Goal: Information Seeking & Learning: Learn about a topic

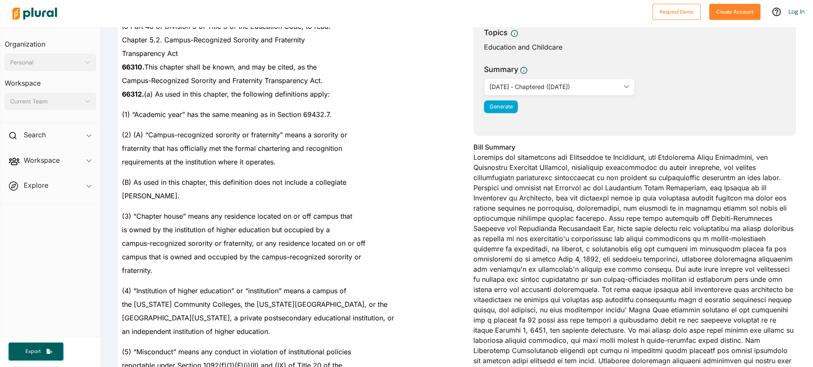
scroll to position [120, 0]
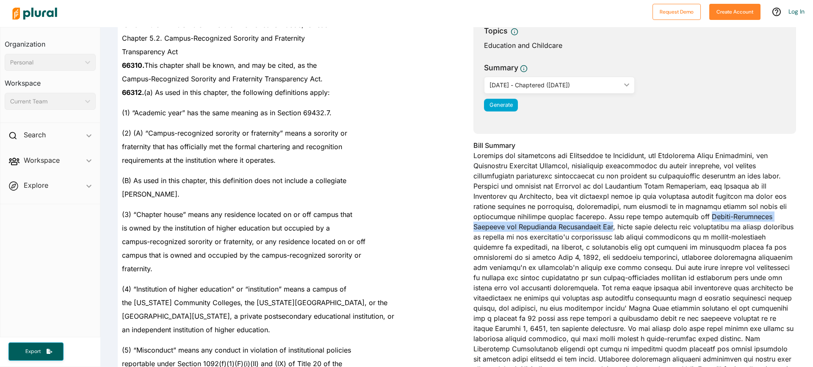
drag, startPoint x: 618, startPoint y: 217, endPoint x: 526, endPoint y: 225, distance: 91.7
click at [526, 225] on div "Bill Summary" at bounding box center [634, 269] width 322 height 259
copy div "Campus-Recognized Sorority and Fraternity Transparency Act"
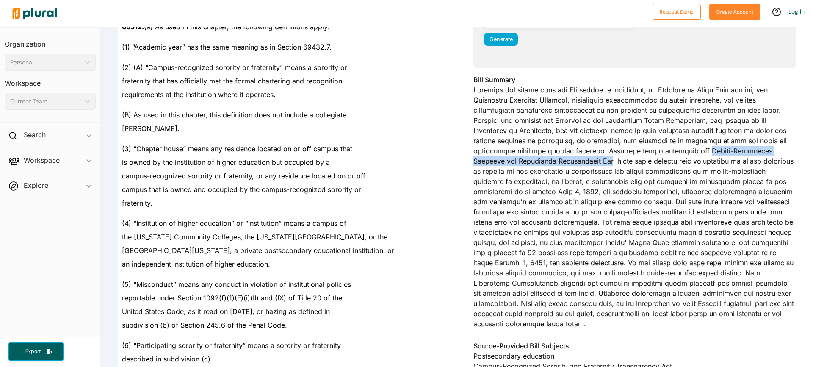
scroll to position [186, 0]
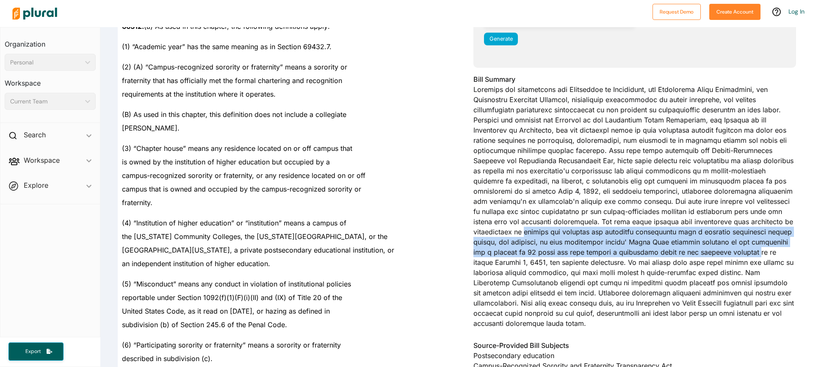
drag, startPoint x: 738, startPoint y: 223, endPoint x: 656, endPoint y: 249, distance: 86.2
click at [656, 249] on div "Bill Summary" at bounding box center [634, 203] width 322 height 259
copy div "compile and maintain the collected information into a publicly accessible repor…"
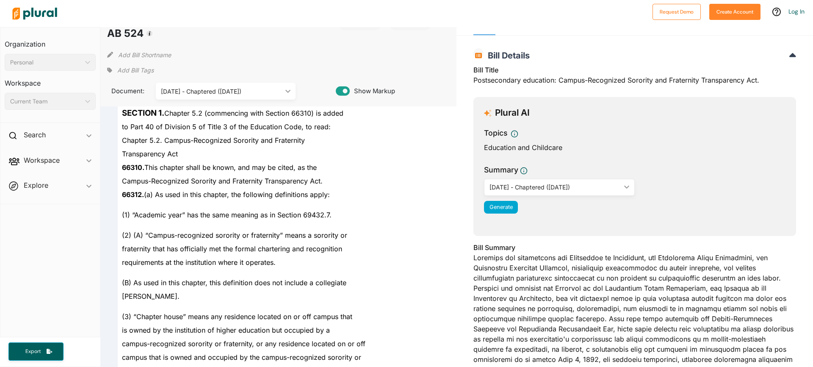
scroll to position [0, 0]
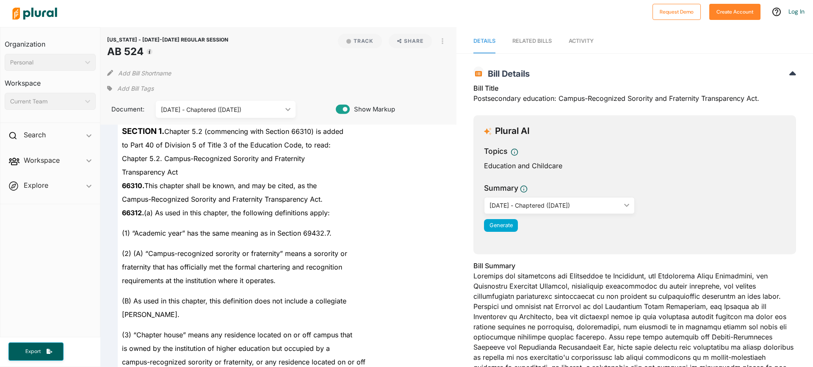
click at [539, 209] on div "[DATE] - Chaptered ([DATE])" at bounding box center [554, 205] width 131 height 9
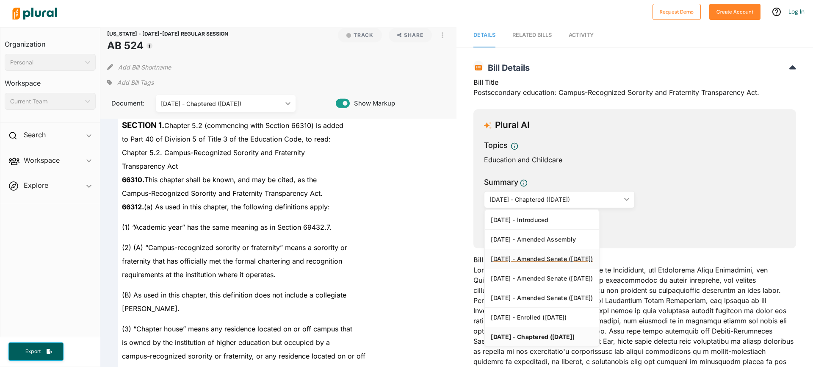
scroll to position [7, 0]
click at [529, 221] on div "[DATE] - Introduced" at bounding box center [542, 218] width 102 height 7
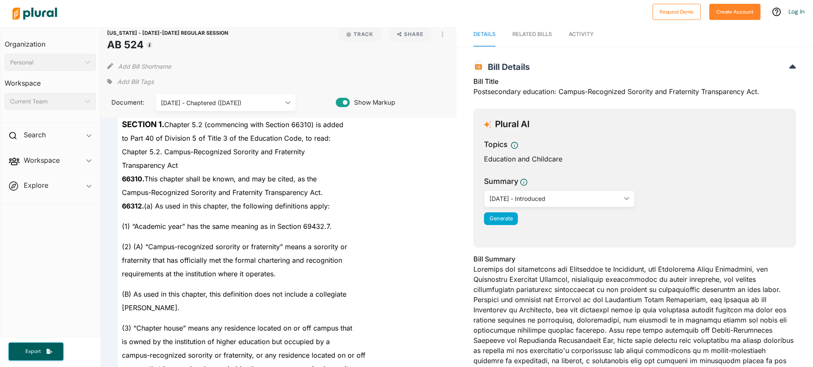
click at [531, 204] on div "[DATE] - Introduced ic_keyboard_arrow_down" at bounding box center [559, 198] width 151 height 17
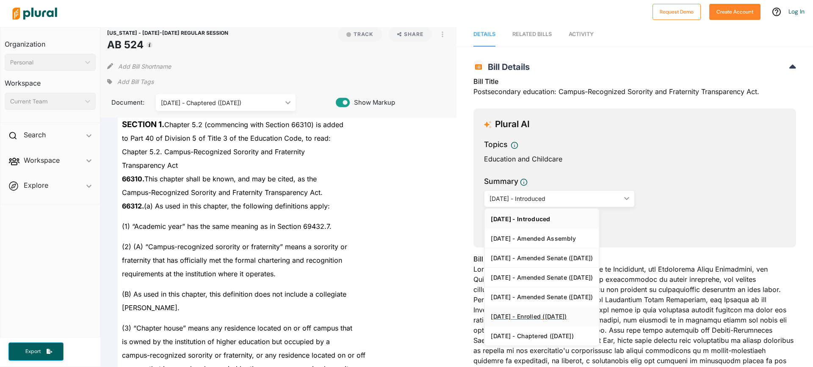
click at [544, 311] on link "[DATE] - Enrolled ([DATE])" at bounding box center [542, 315] width 114 height 19
